Goal: Task Accomplishment & Management: Complete application form

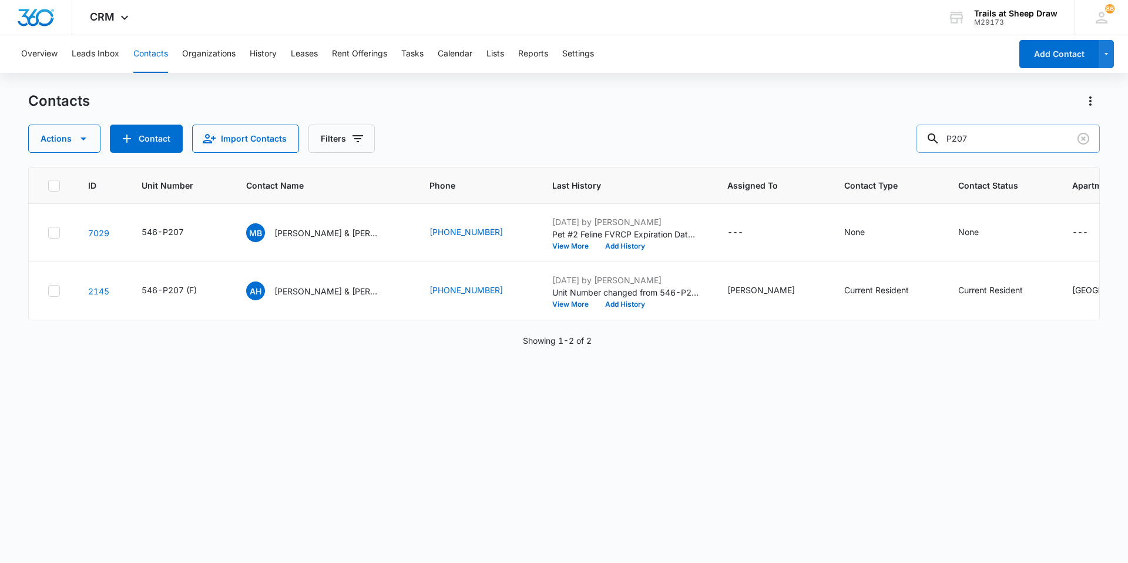
click at [993, 130] on input "P207" at bounding box center [1007, 139] width 183 height 28
click at [994, 131] on input "P207" at bounding box center [1007, 139] width 183 height 28
type input "o303"
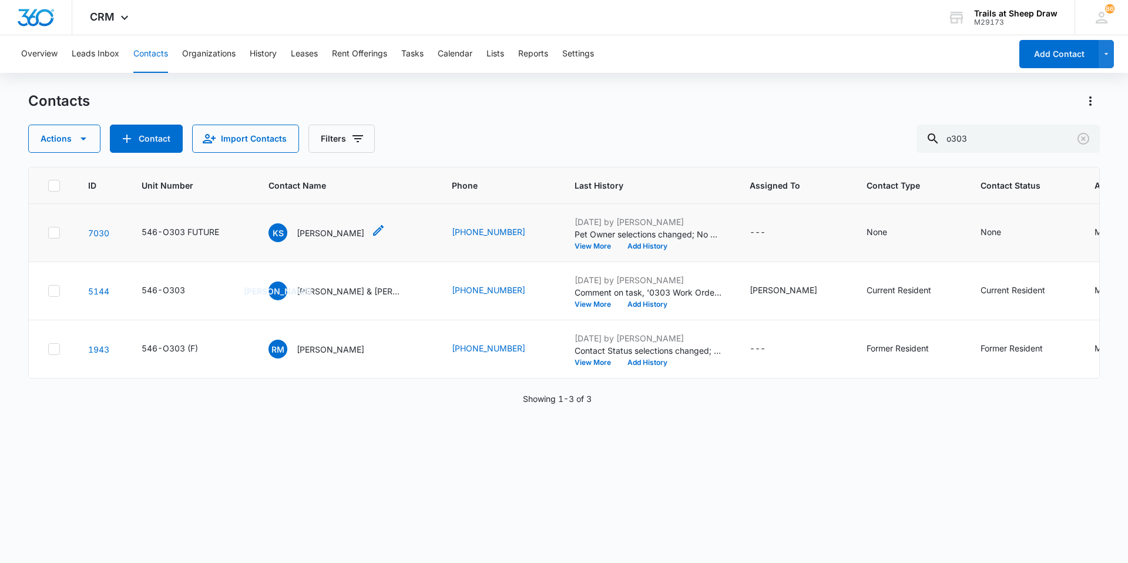
click at [327, 233] on p "[PERSON_NAME]" at bounding box center [331, 233] width 68 height 12
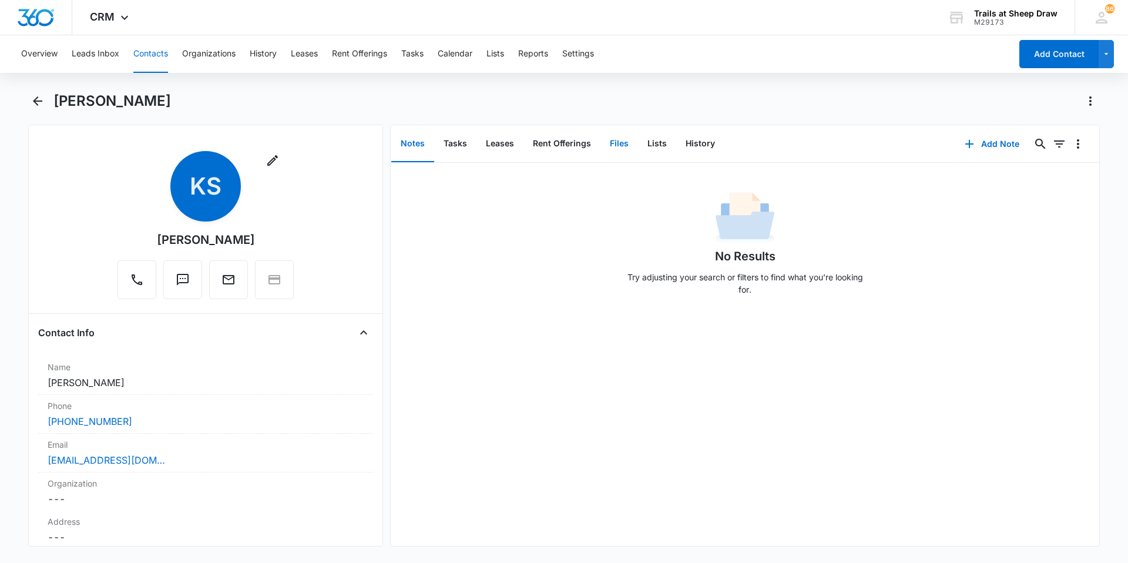
click at [616, 143] on button "Files" at bounding box center [619, 144] width 38 height 36
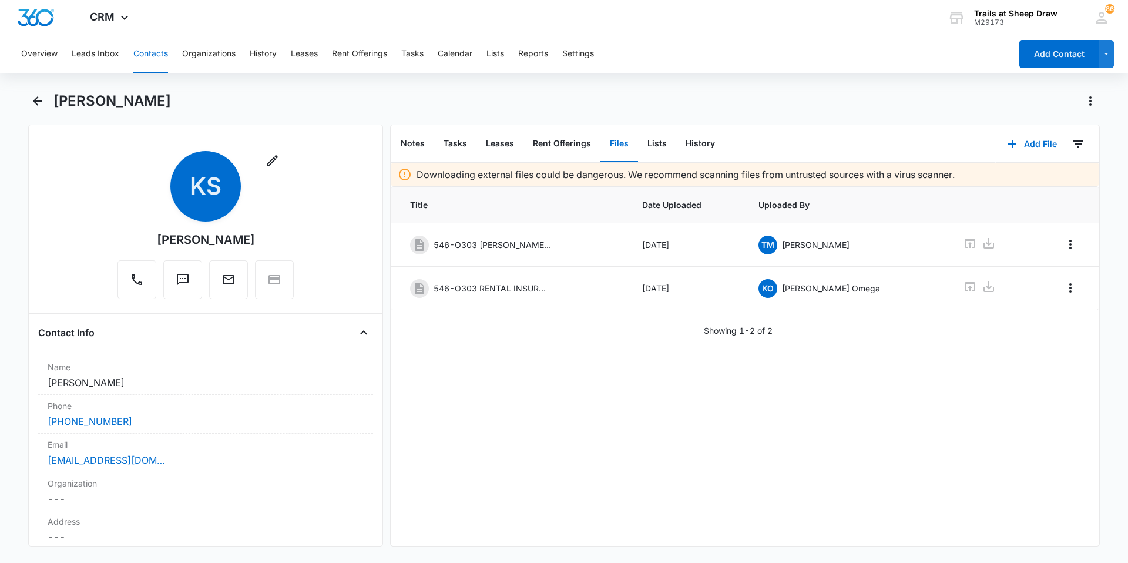
click at [154, 50] on button "Contacts" at bounding box center [150, 54] width 35 height 38
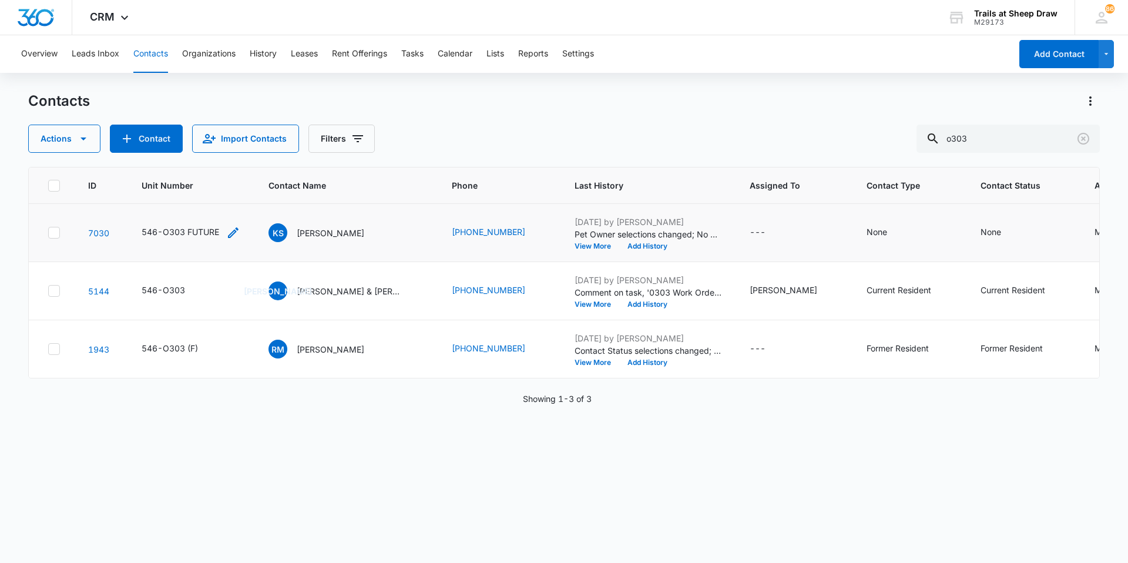
click at [206, 231] on div "546-O303 FUTURE" at bounding box center [181, 232] width 78 height 12
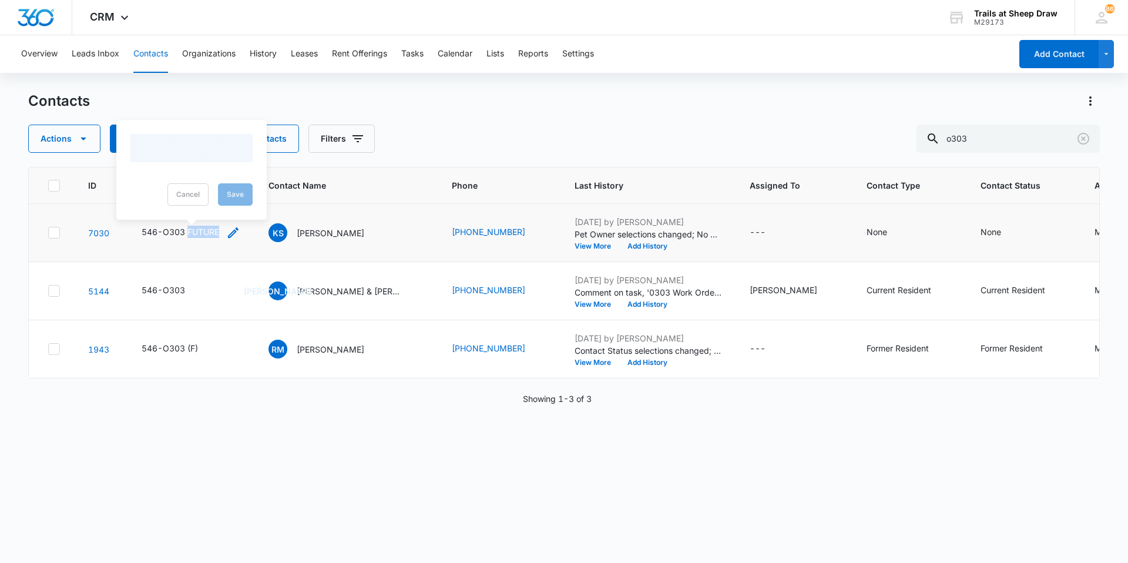
click at [206, 231] on div "546-O303 FUTURE" at bounding box center [181, 232] width 78 height 12
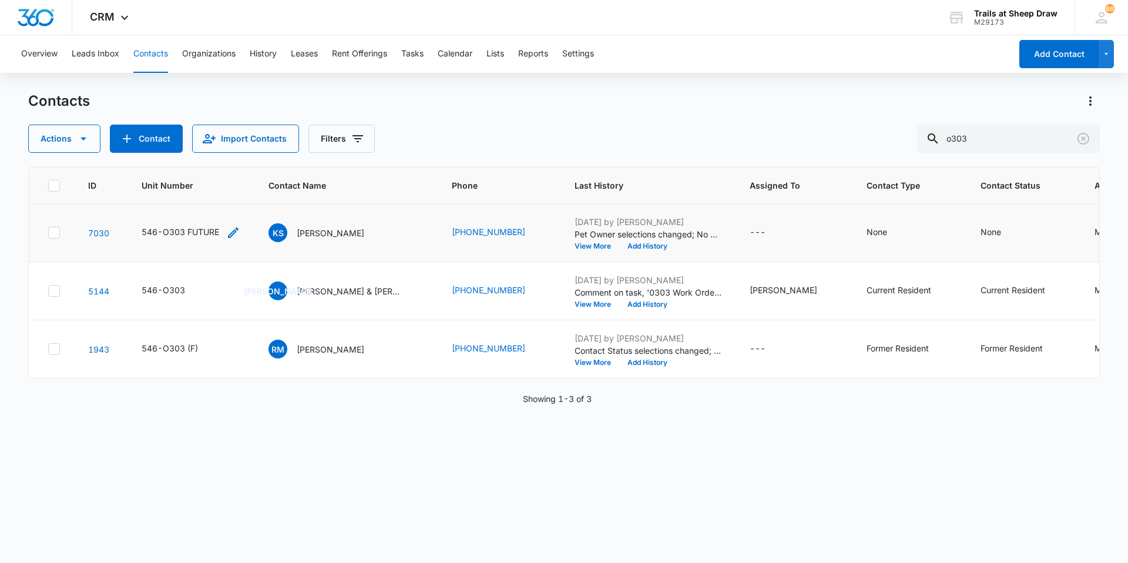
drag, startPoint x: 206, startPoint y: 231, endPoint x: 217, endPoint y: 231, distance: 11.2
click at [217, 231] on div "546-O303 FUTURE" at bounding box center [181, 232] width 78 height 12
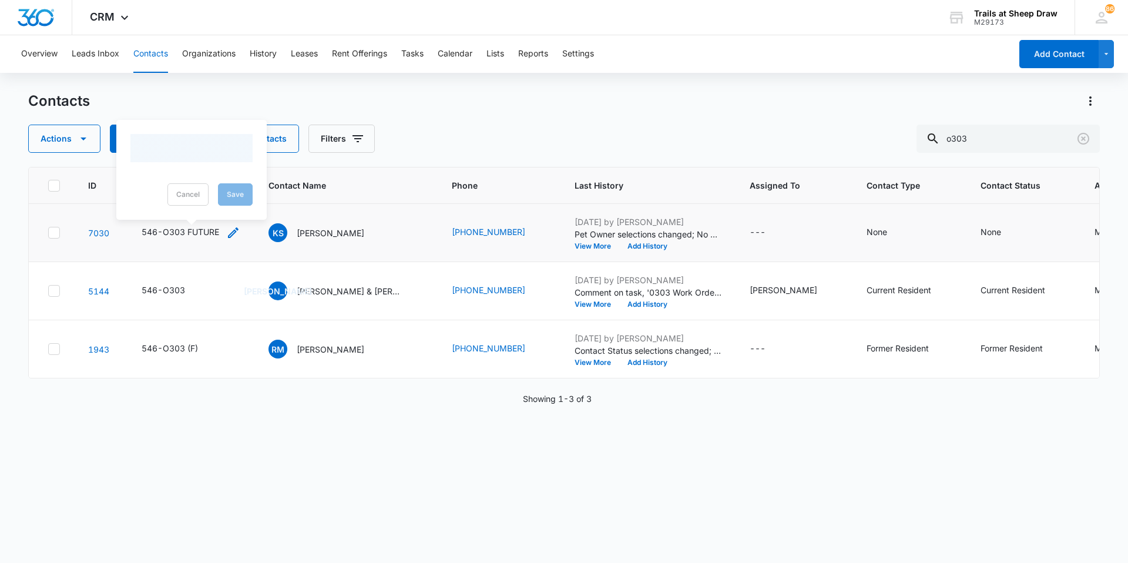
click at [235, 231] on icon "Unit Number - 546-O303 FUTURE - Select to Edit Field" at bounding box center [233, 233] width 14 height 14
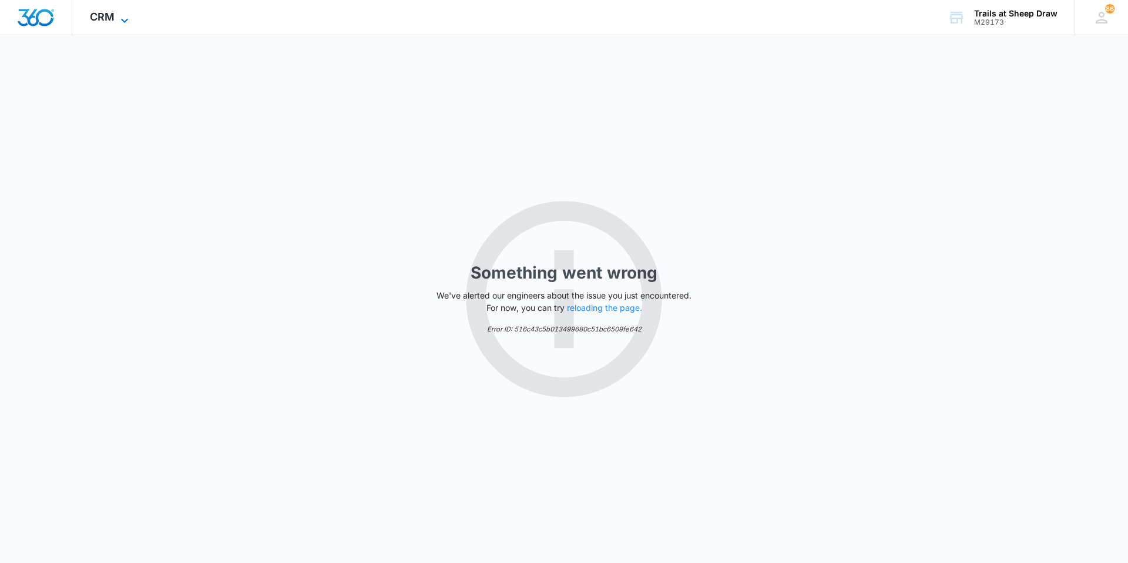
click at [117, 14] on icon at bounding box center [124, 21] width 14 height 14
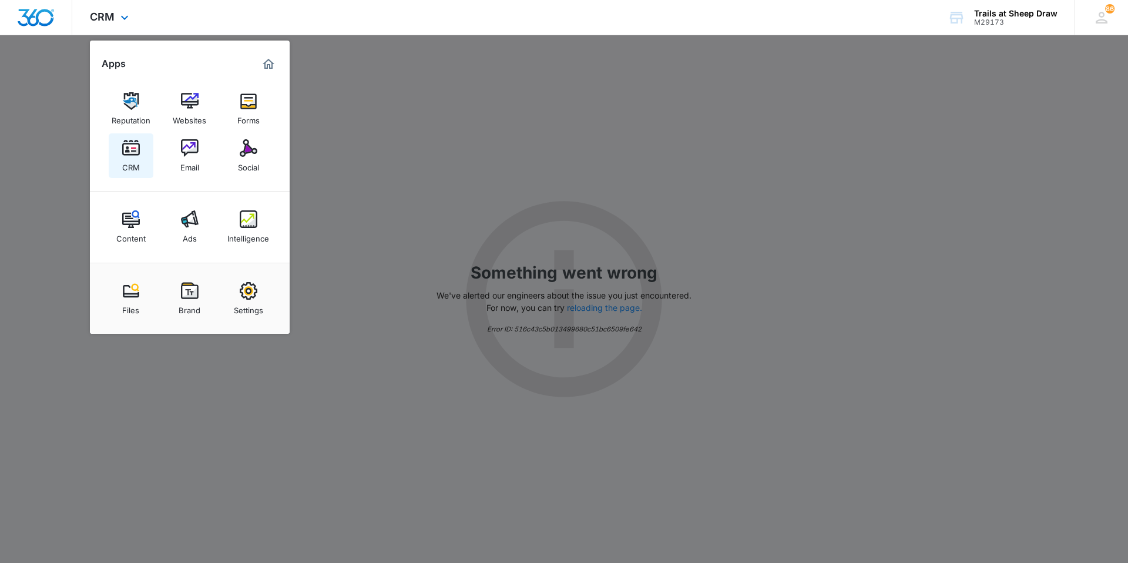
click at [129, 162] on div "CRM" at bounding box center [131, 164] width 18 height 15
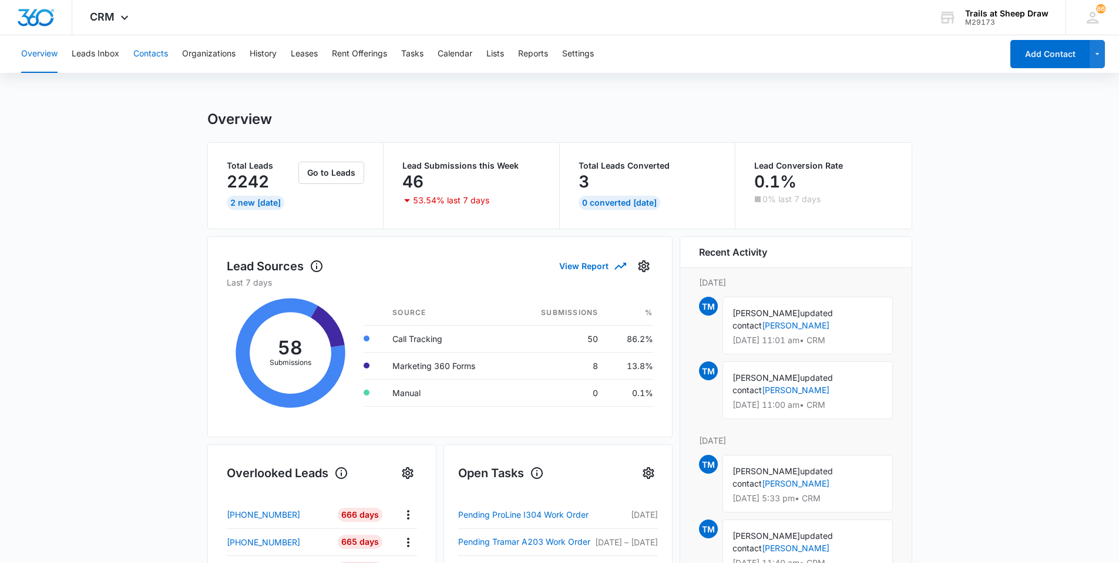
click at [147, 50] on button "Contacts" at bounding box center [150, 54] width 35 height 38
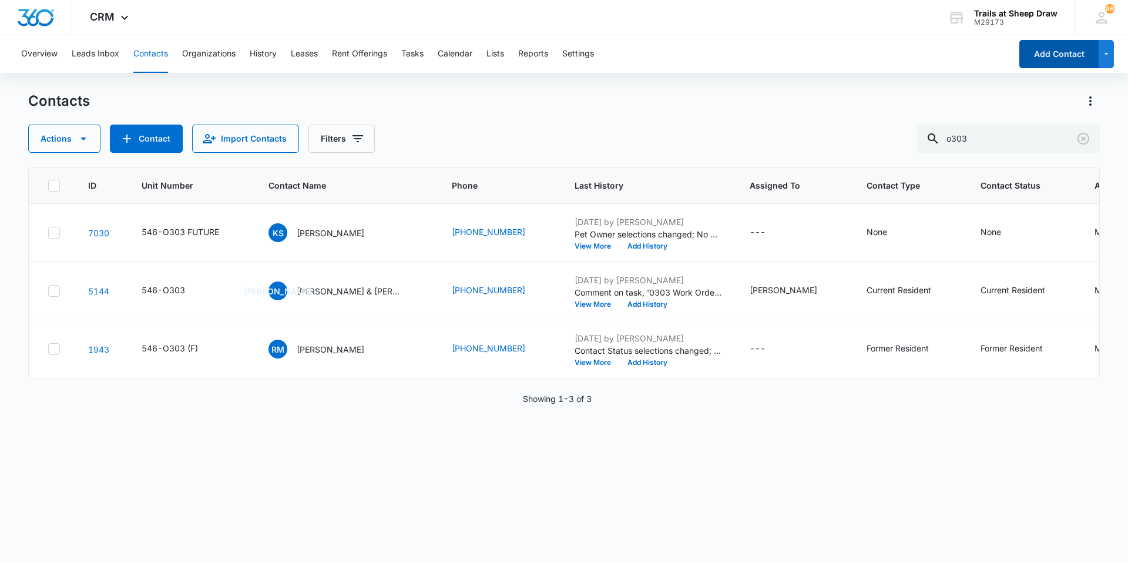
click at [1054, 65] on button "Add Contact" at bounding box center [1058, 54] width 79 height 28
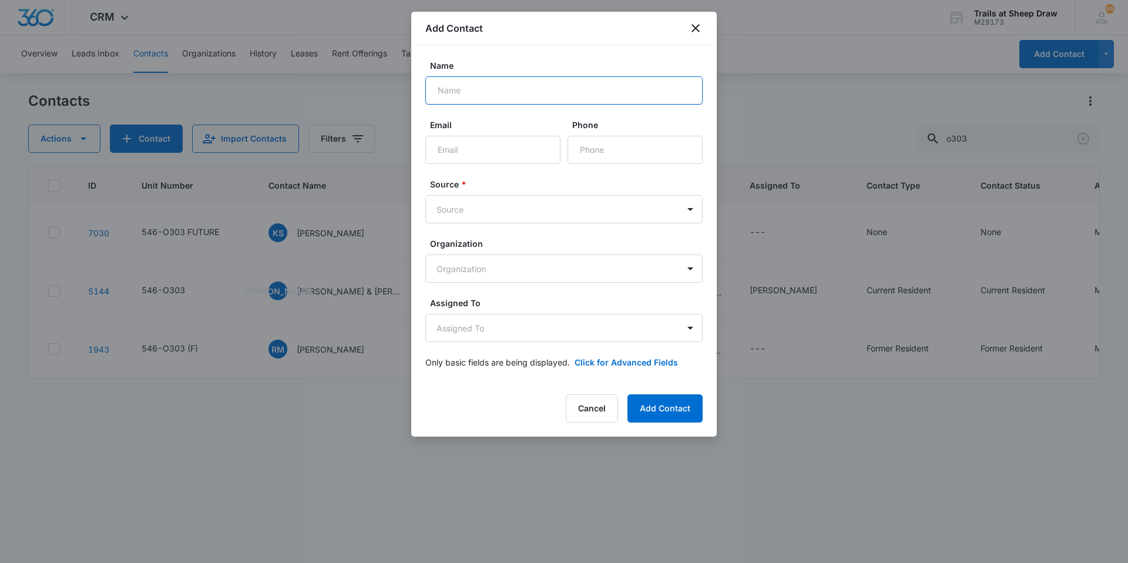
click at [504, 86] on input "Name" at bounding box center [563, 90] width 277 height 28
type input "[PERSON_NAME]"
click at [493, 141] on input "Email" at bounding box center [492, 150] width 135 height 28
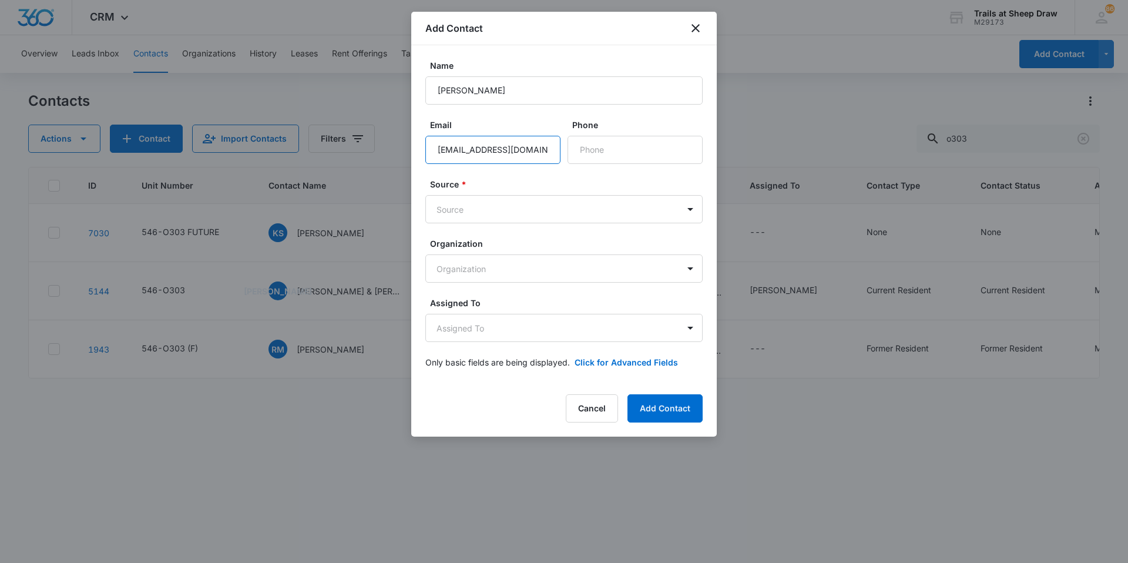
type input "[EMAIL_ADDRESS][DOMAIN_NAME]"
type input "[PHONE_NUMBER]"
click at [521, 214] on body "CRM Apps Reputation Websites Forms CRM Email Social Content Ads Intelligence Fi…" at bounding box center [564, 281] width 1128 height 563
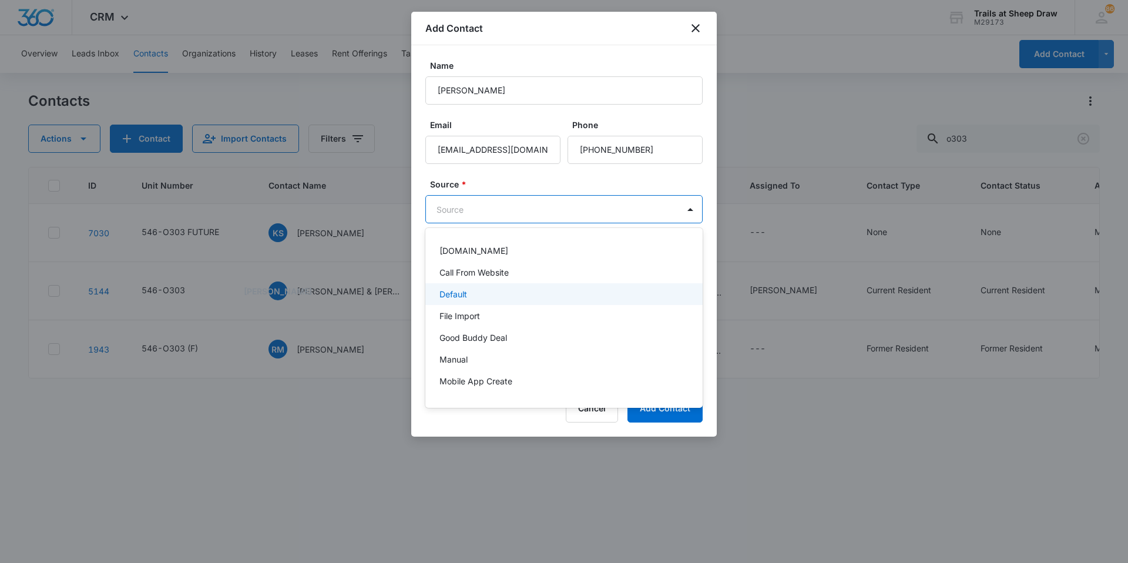
click at [499, 290] on div "Default" at bounding box center [562, 294] width 247 height 12
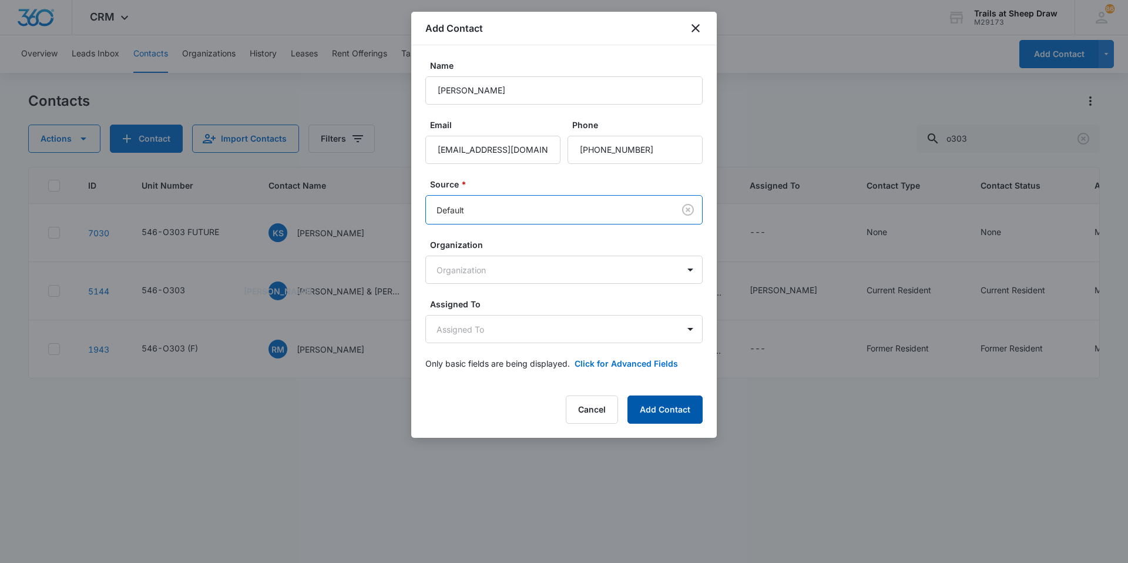
click at [659, 408] on button "Add Contact" at bounding box center [664, 409] width 75 height 28
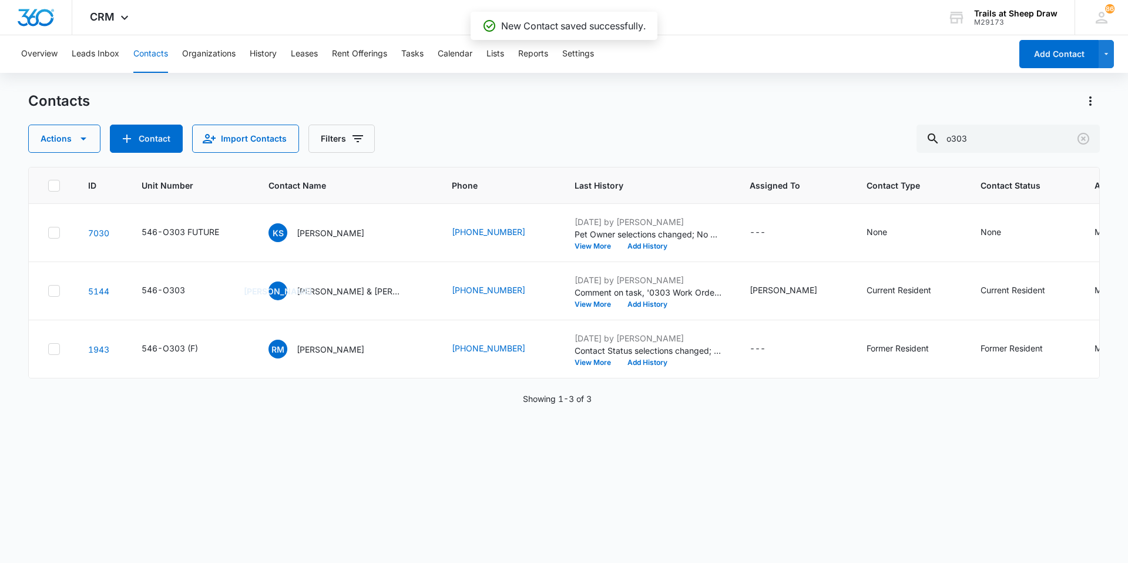
click at [596, 92] on div "Contacts" at bounding box center [563, 101] width 1071 height 19
click at [994, 147] on input "o303" at bounding box center [1007, 139] width 183 height 28
type input "[PERSON_NAME]"
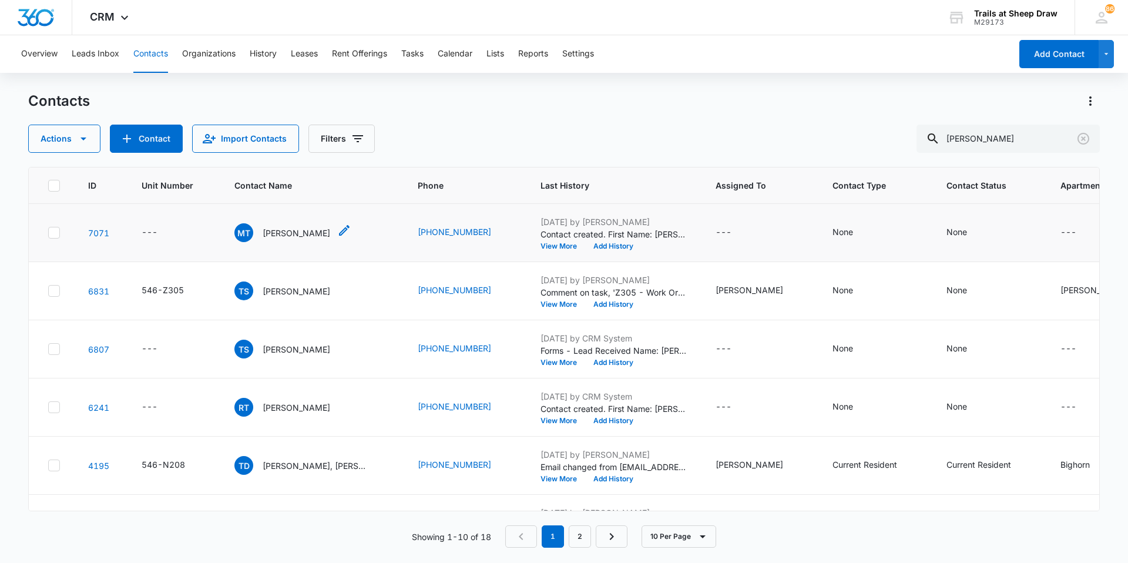
click at [284, 229] on p "[PERSON_NAME]" at bounding box center [297, 233] width 68 height 12
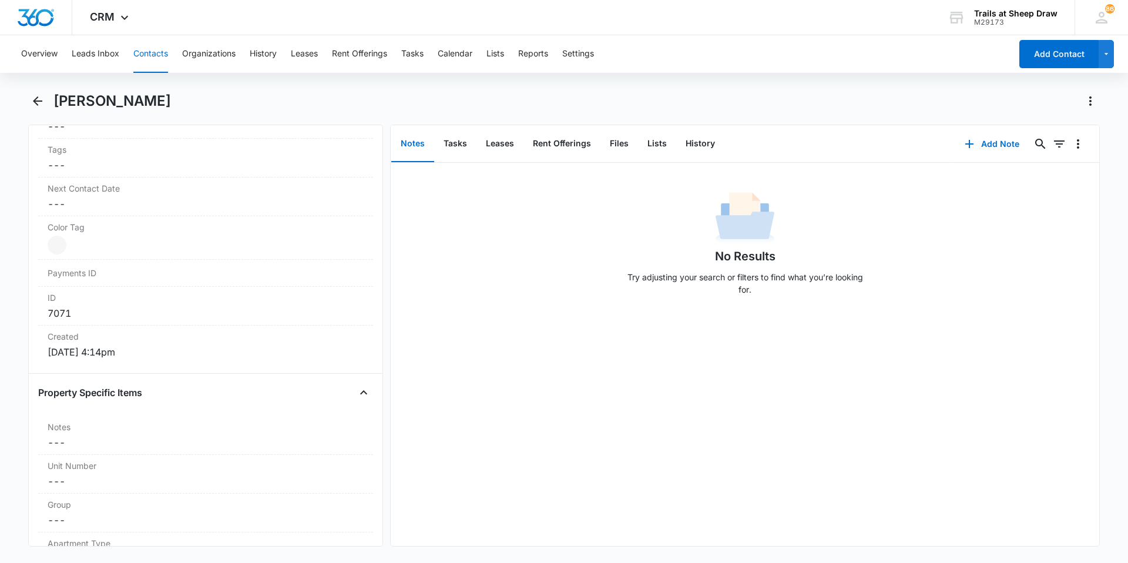
scroll to position [646, 0]
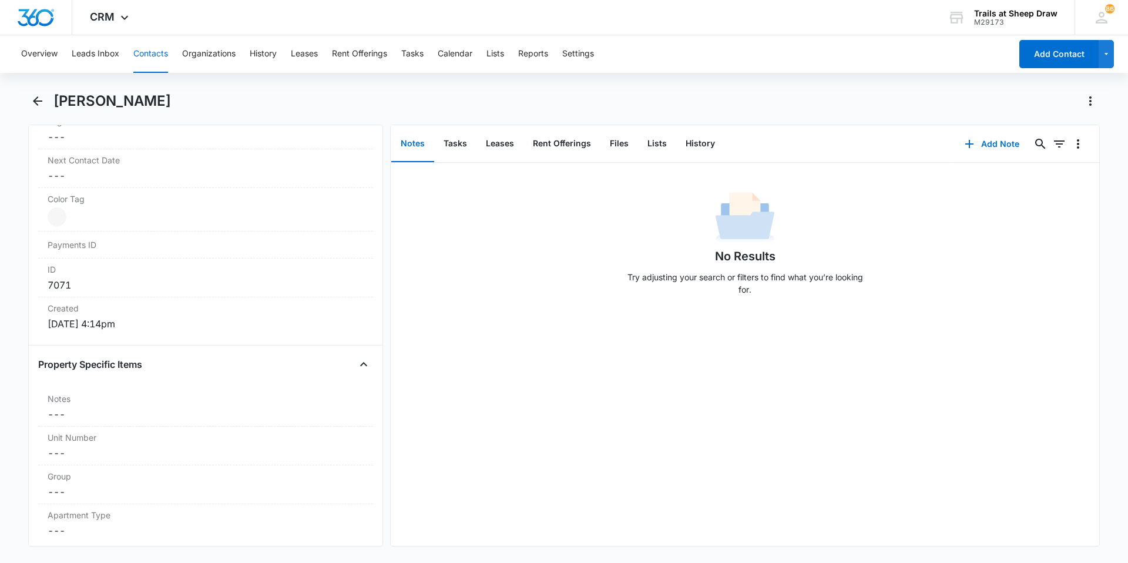
click at [162, 59] on button "Contacts" at bounding box center [150, 54] width 35 height 38
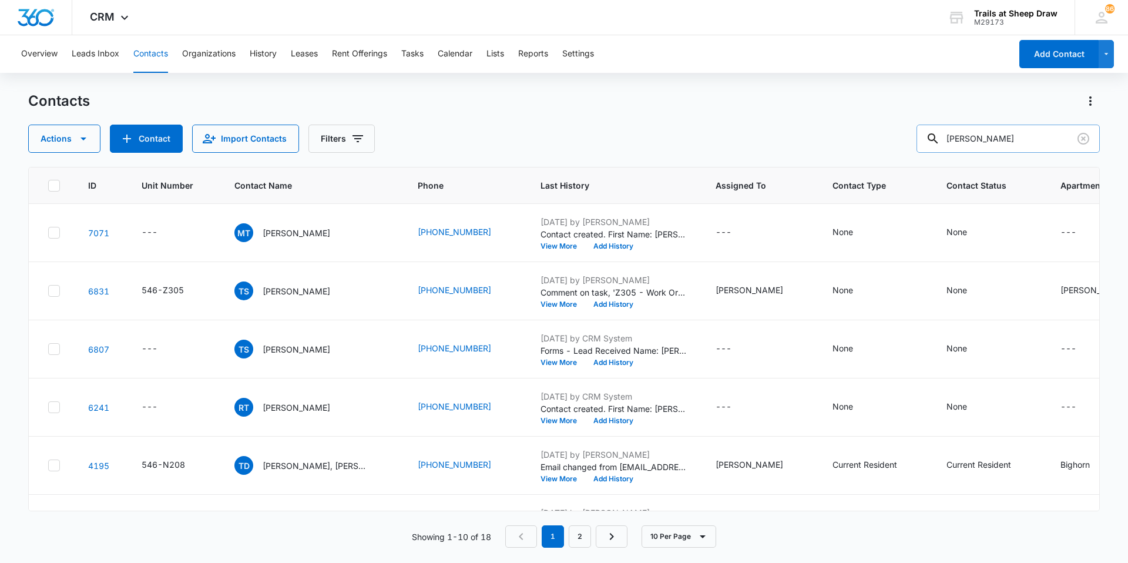
click at [978, 133] on input "[PERSON_NAME]" at bounding box center [1007, 139] width 183 height 28
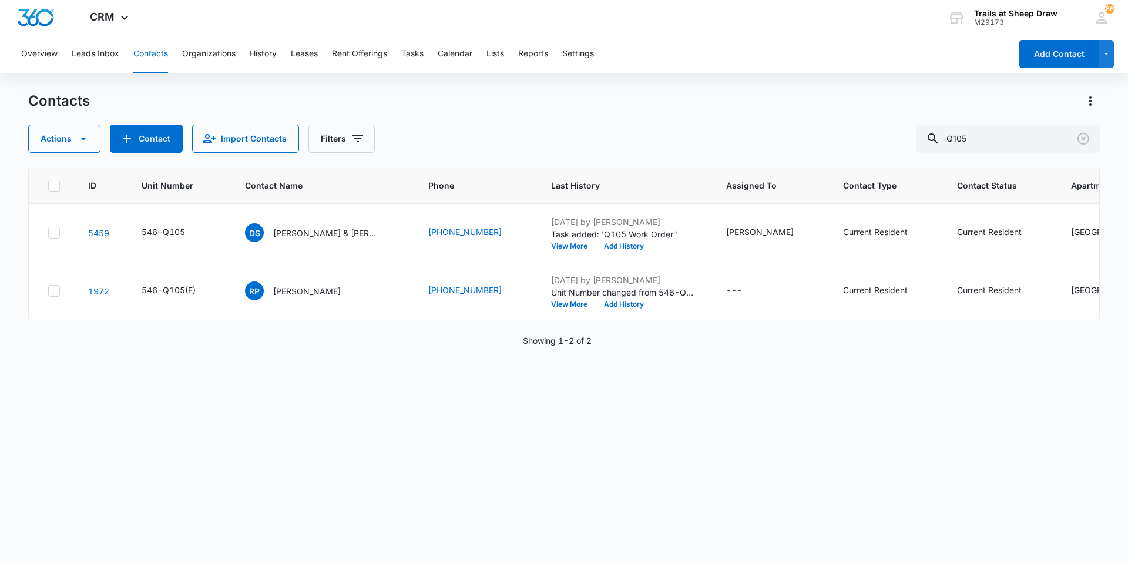
click at [433, 132] on div "Actions Contact Import Contacts Filters Q105" at bounding box center [563, 139] width 1071 height 28
click at [433, 133] on div "Actions Contact Import Contacts Filters Q105" at bounding box center [563, 139] width 1071 height 28
click at [505, 88] on div "Overview Leads Inbox Contacts Organizations History Leases Rent Offerings Tasks…" at bounding box center [564, 298] width 1128 height 526
click at [529, 113] on div "Contacts Actions Contact Import Contacts Filters Q105" at bounding box center [563, 122] width 1071 height 61
click at [1009, 141] on input "Q105" at bounding box center [1007, 139] width 183 height 28
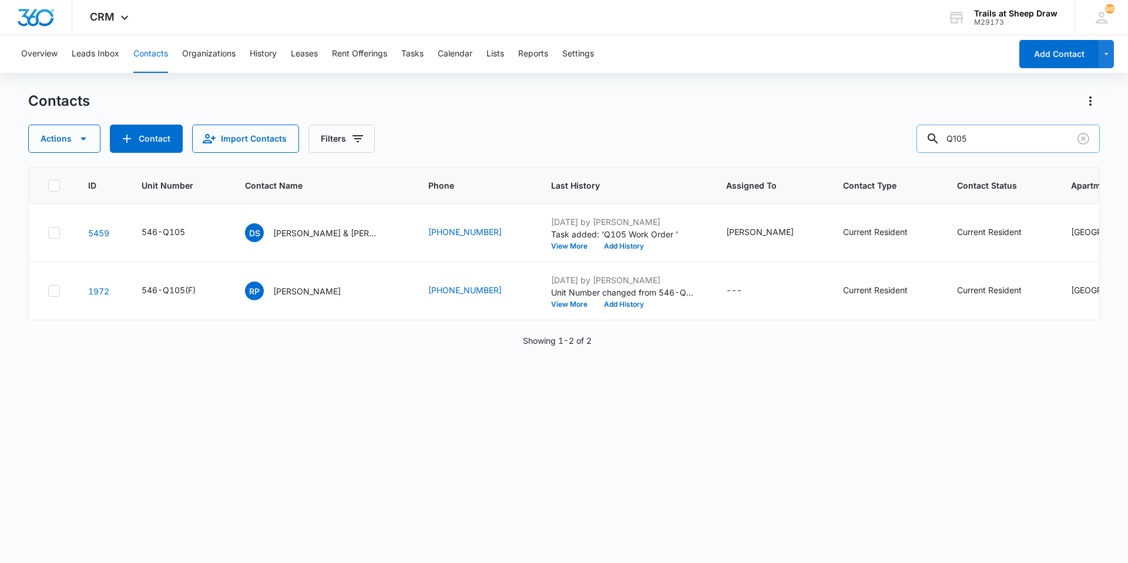
click at [1009, 140] on input "Q105" at bounding box center [1007, 139] width 183 height 28
type input "O303"
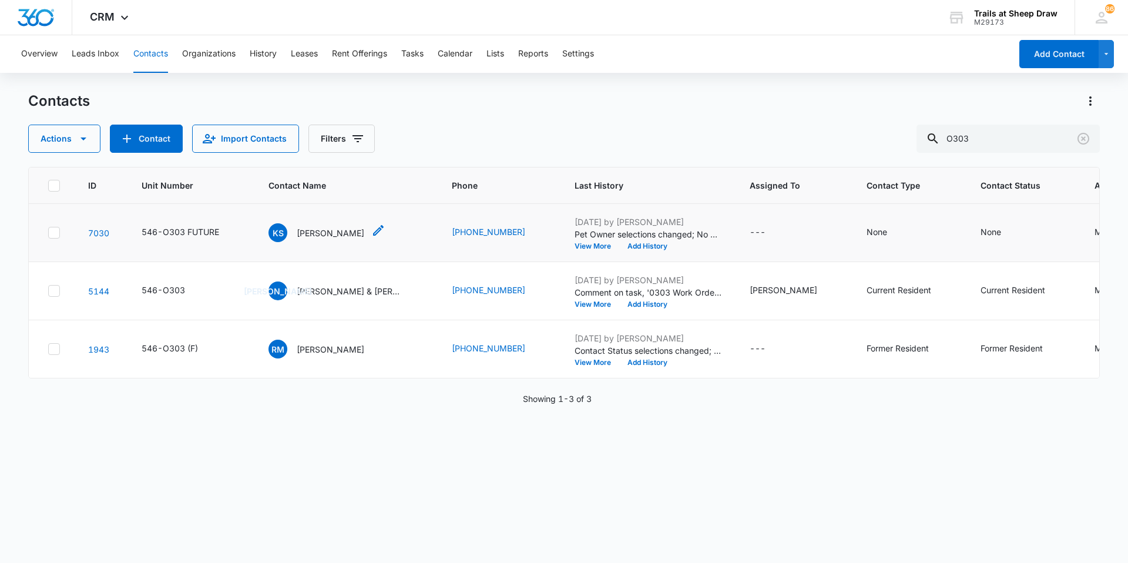
click at [320, 241] on div "KS [PERSON_NAME]" at bounding box center [316, 232] width 96 height 19
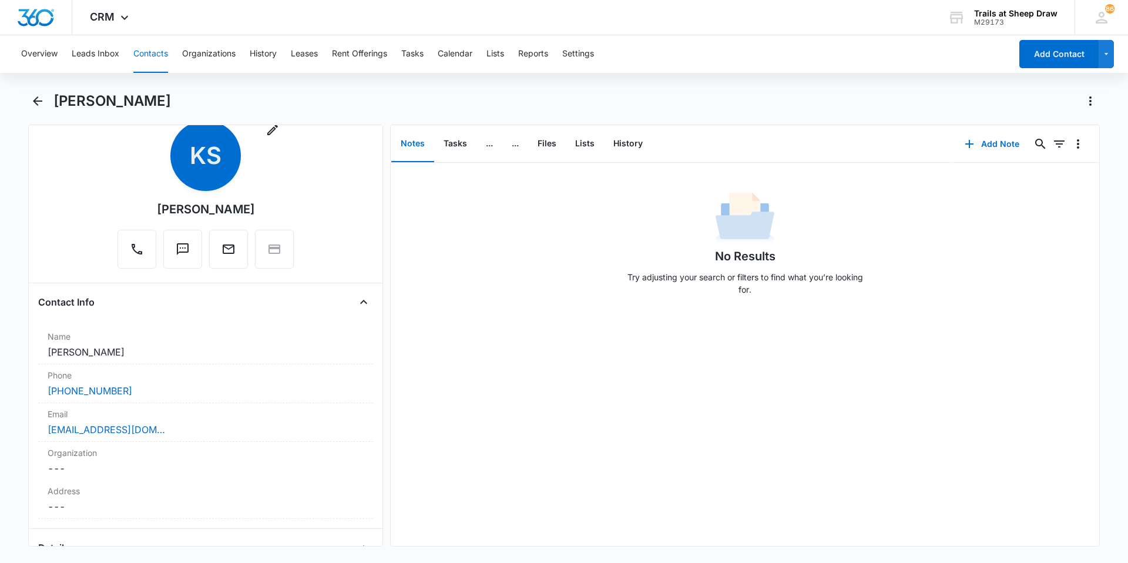
scroll to position [59, 0]
